Goal: Navigation & Orientation: Find specific page/section

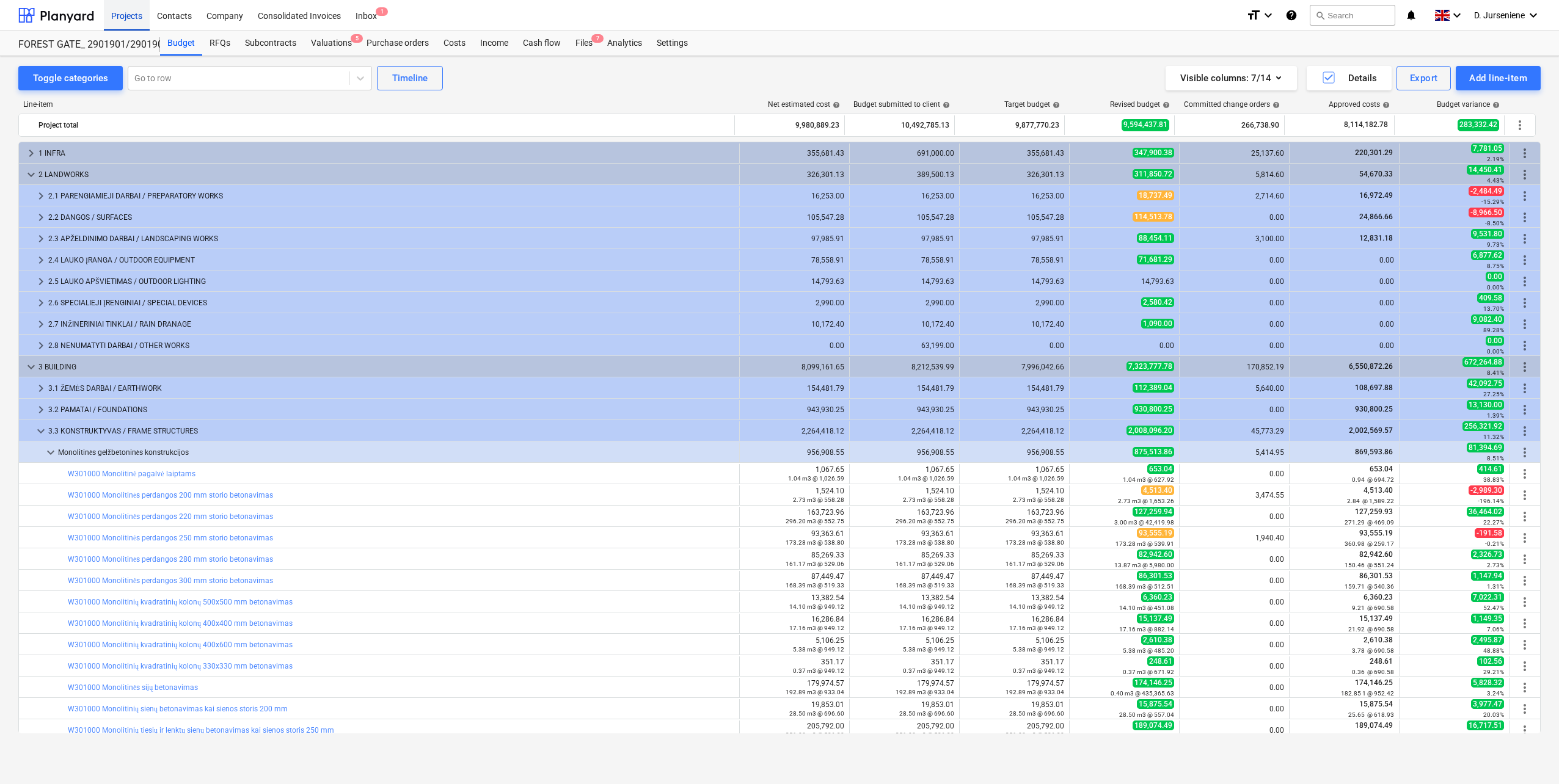
scroll to position [395, 0]
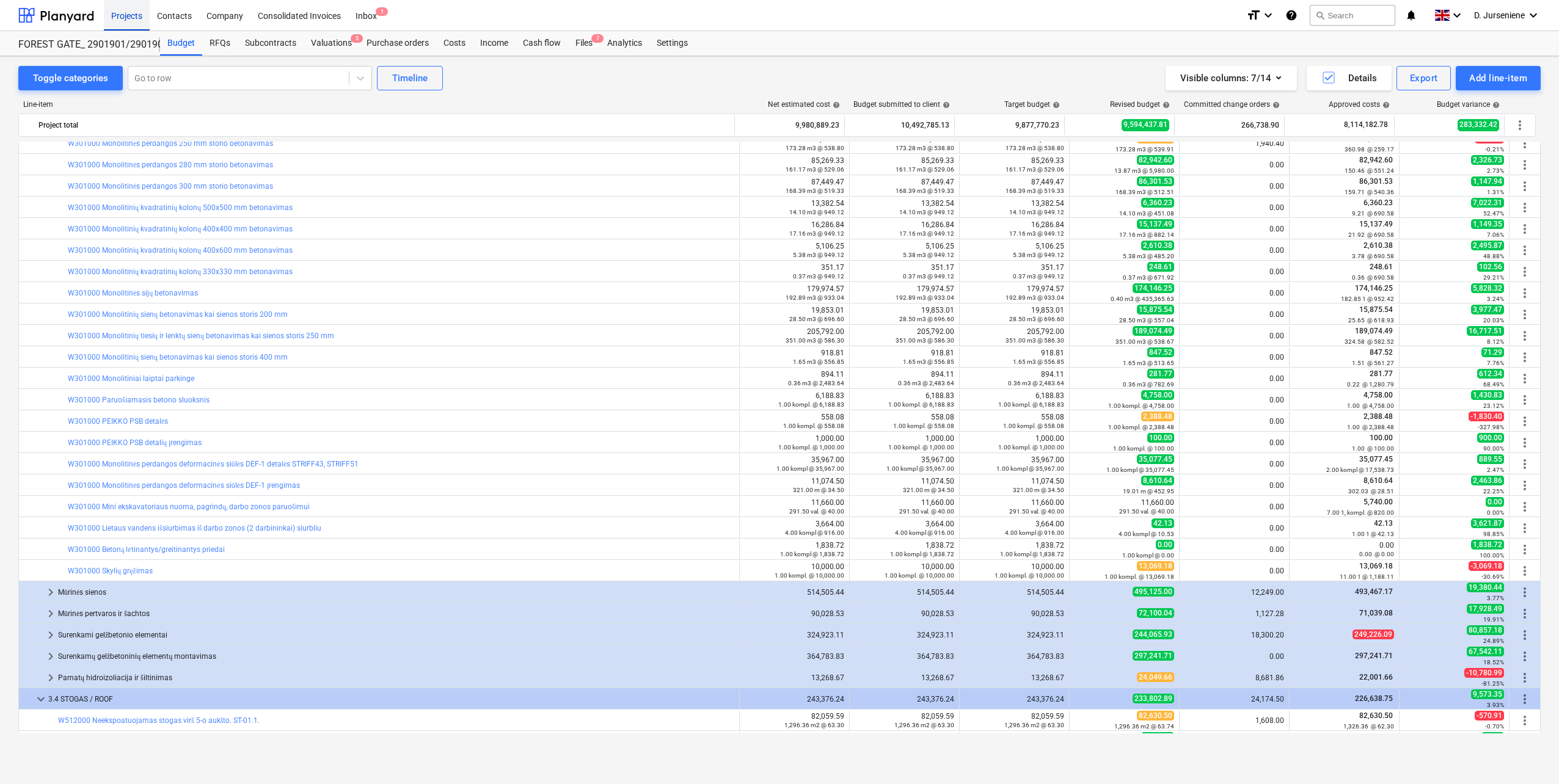
click at [125, 12] on div "Projects" at bounding box center [126, 14] width 46 height 31
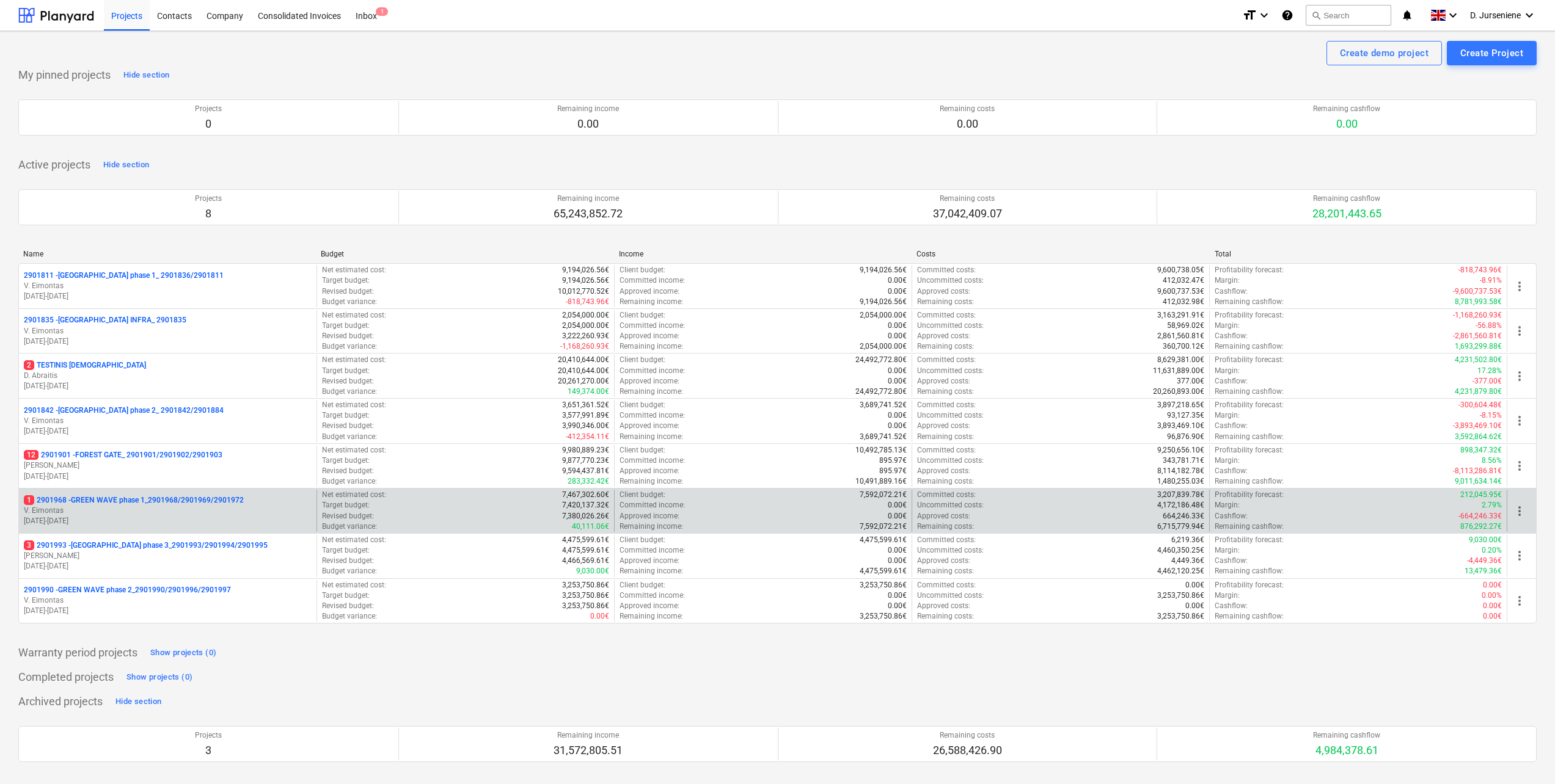
click at [167, 522] on p "[DATE] - [DATE]" at bounding box center [167, 521] width 288 height 10
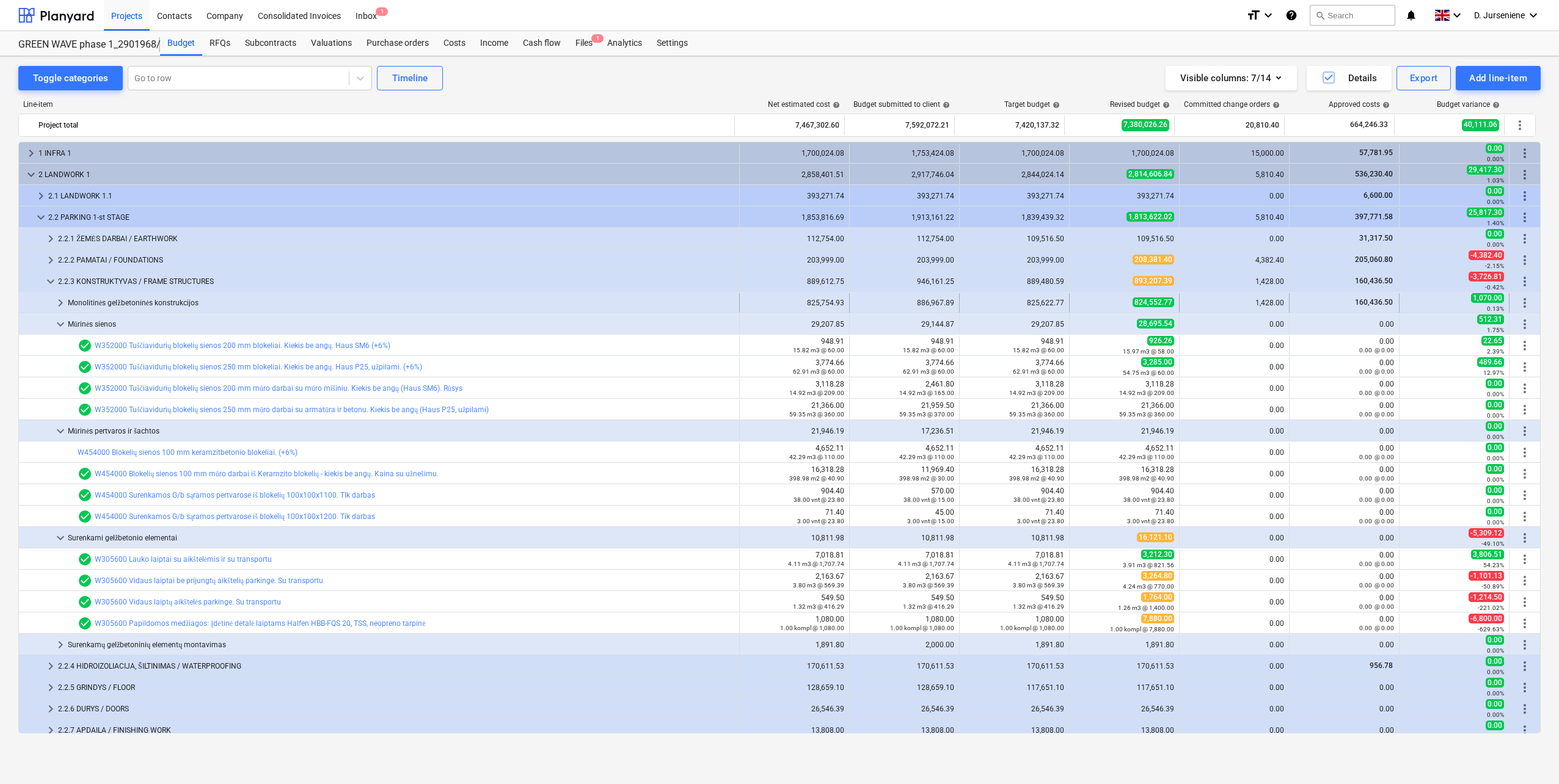
click at [132, 300] on div "Monolitinės gelžbetoninės konstrukcijos" at bounding box center [401, 303] width 666 height 20
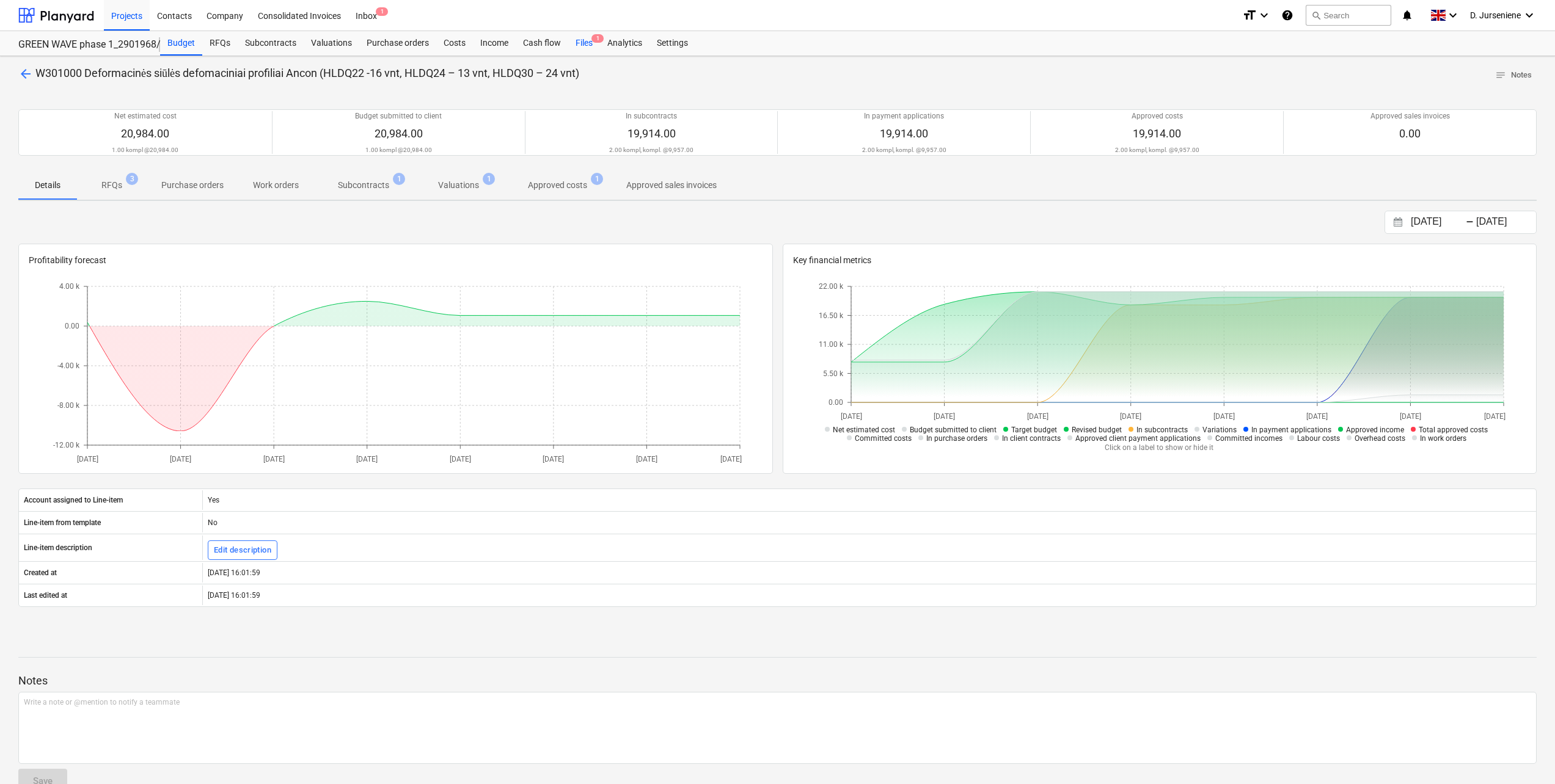
click at [579, 38] on div "Files 1" at bounding box center [584, 43] width 31 height 25
click at [373, 183] on p "Subcontracts" at bounding box center [363, 185] width 51 height 13
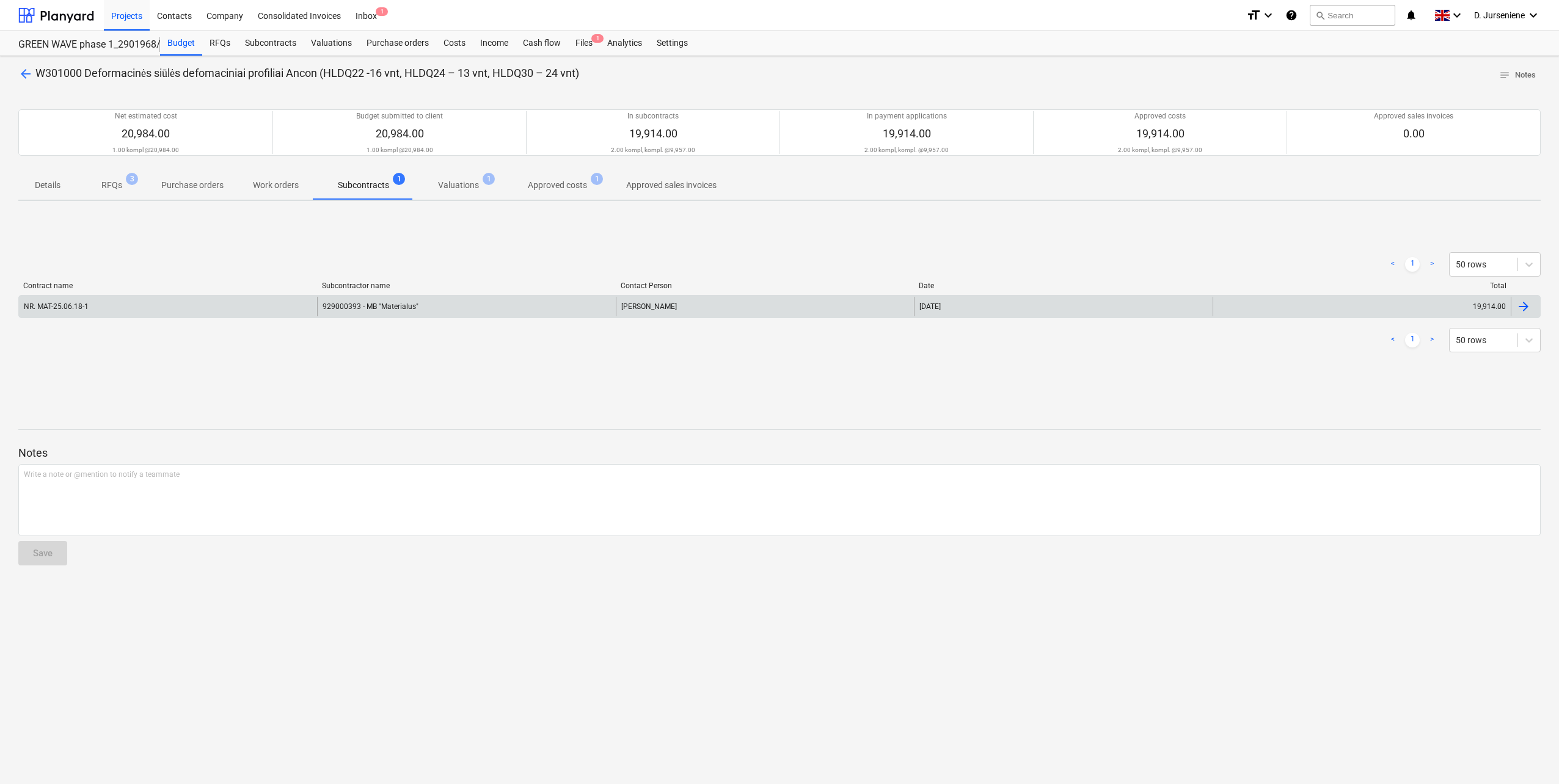
click at [1520, 306] on div at bounding box center [1523, 306] width 14 height 14
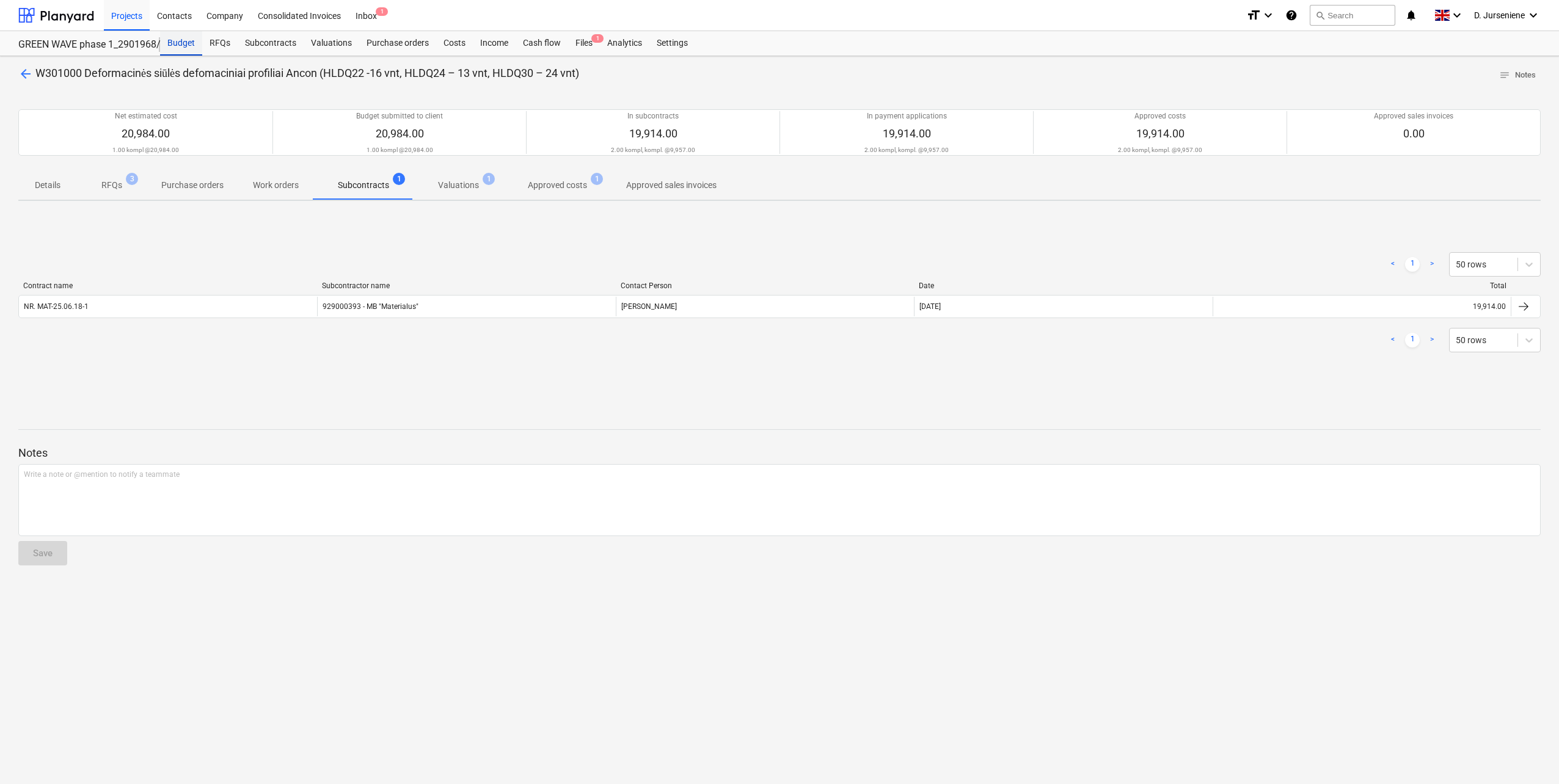
drag, startPoint x: 186, startPoint y: 45, endPoint x: 184, endPoint y: 51, distance: 6.3
click at [186, 45] on div "Budget" at bounding box center [182, 43] width 42 height 25
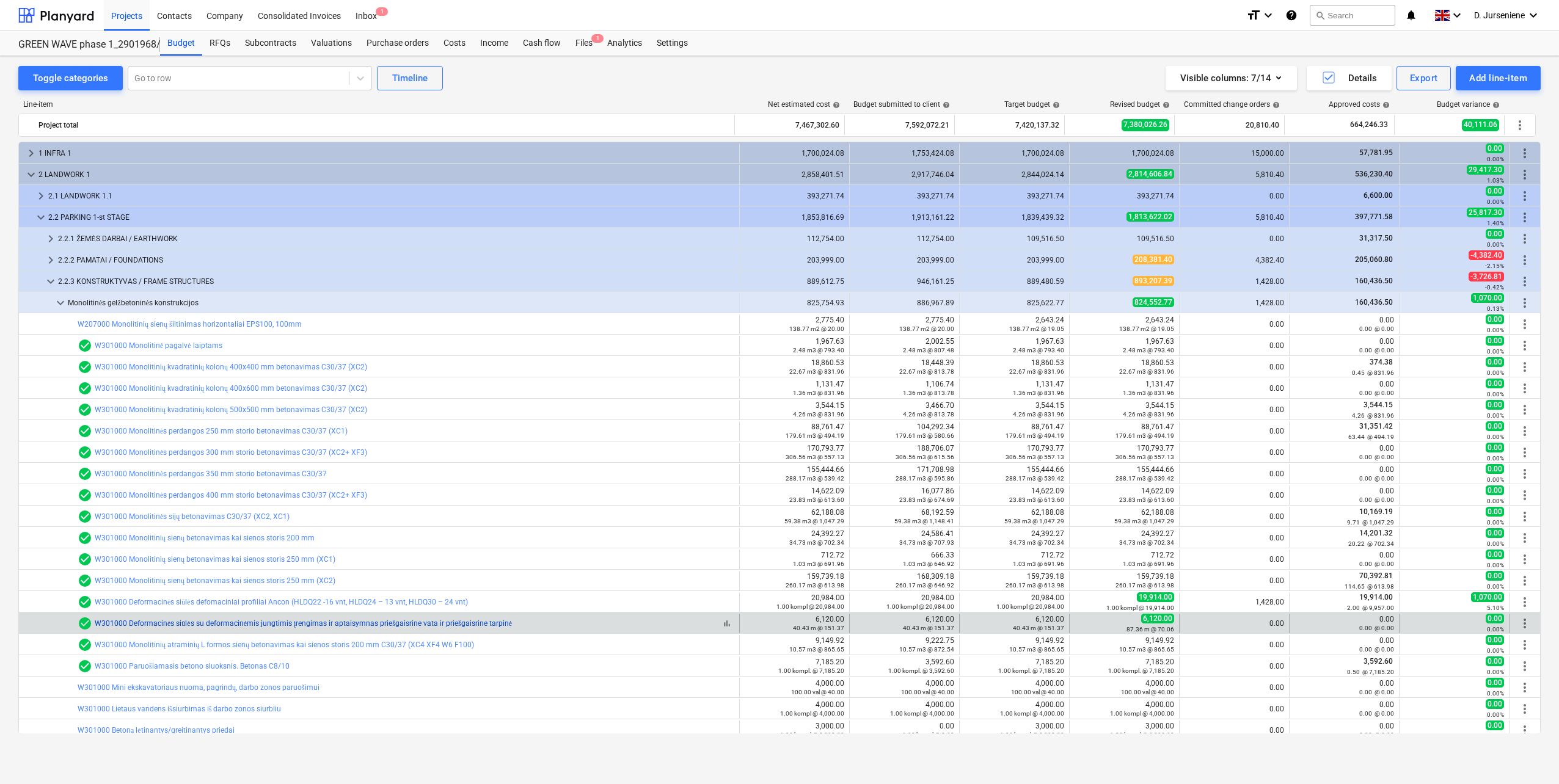
click at [302, 624] on link "W301000 Deformacinės siūlės su deformacinėmis jungtimis įrengimas ir aptaisymna…" at bounding box center [304, 624] width 418 height 8
